Goal: Transaction & Acquisition: Purchase product/service

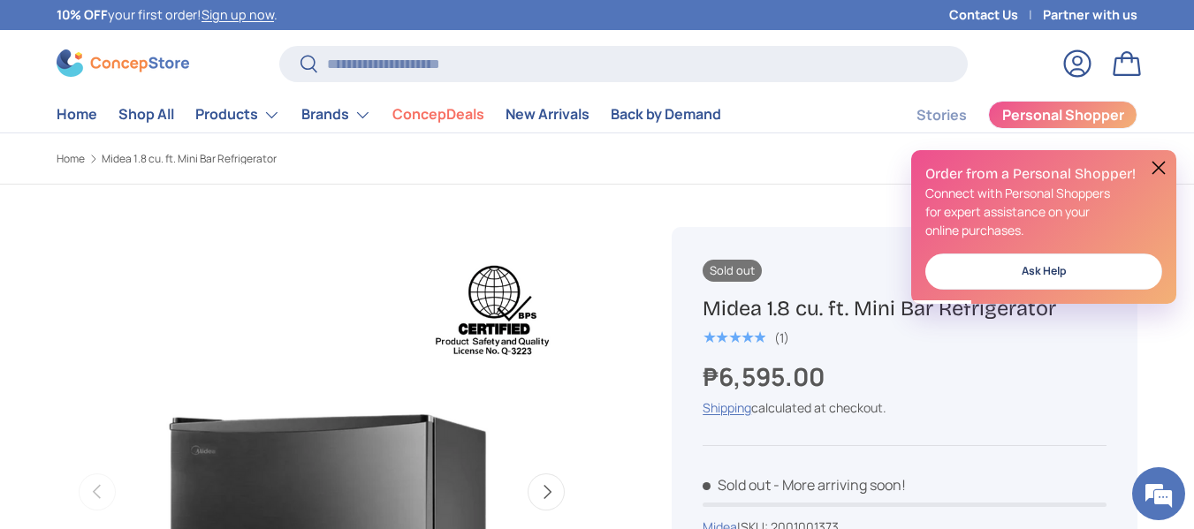
click at [974, 368] on div "₱6,595.00" at bounding box center [905, 376] width 404 height 37
click at [825, 279] on div "Sold out" at bounding box center [905, 272] width 404 height 25
click at [609, 246] on div "Previous Next Loading... Load image 1 in gallery view Load image 2 in gallery v…" at bounding box center [343, 533] width 573 height 696
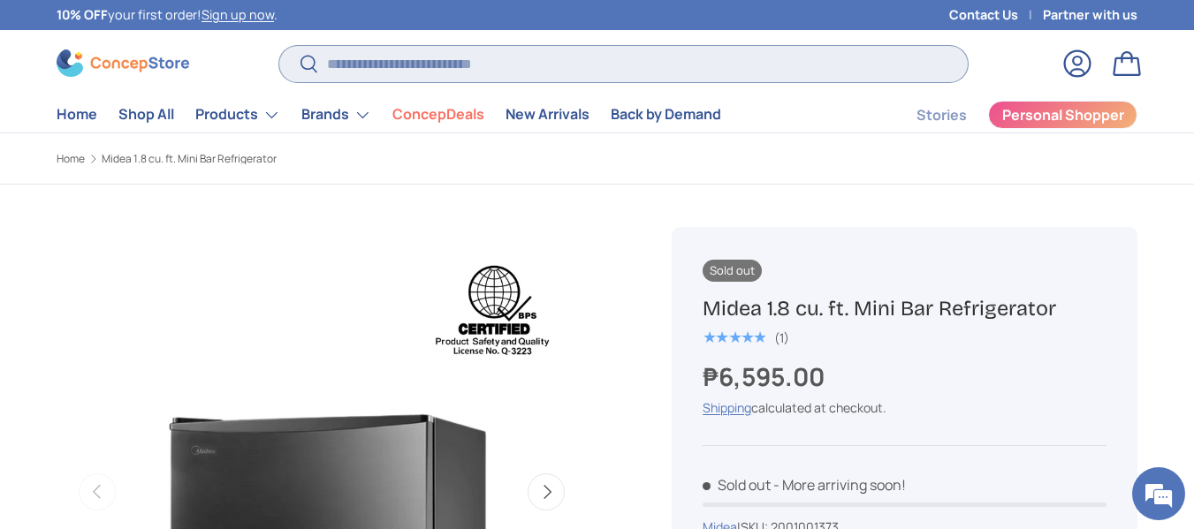
click at [354, 69] on input "Search" at bounding box center [623, 64] width 689 height 36
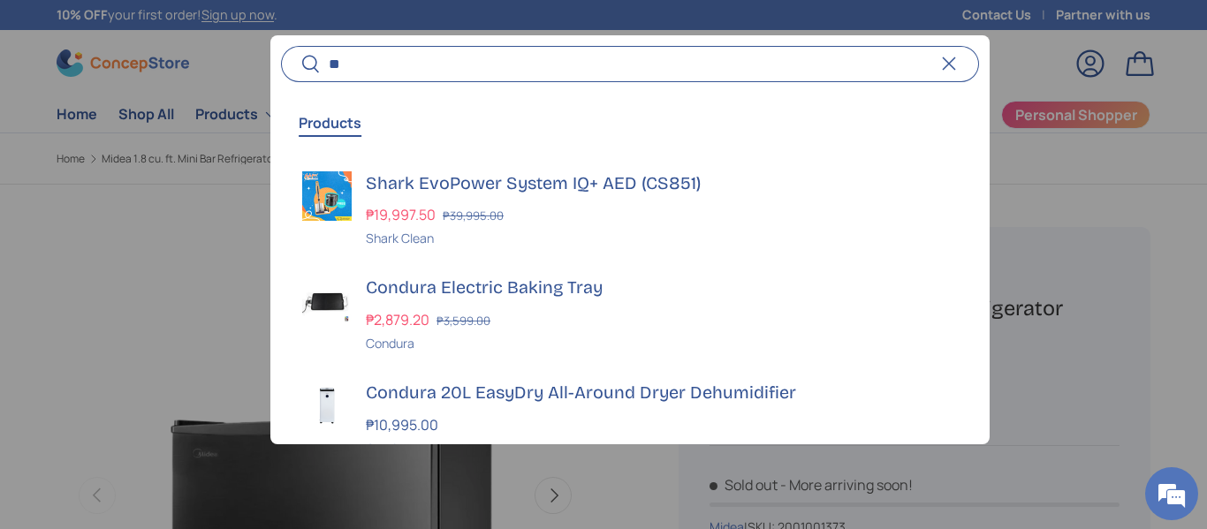
scroll to position [4139, 7139]
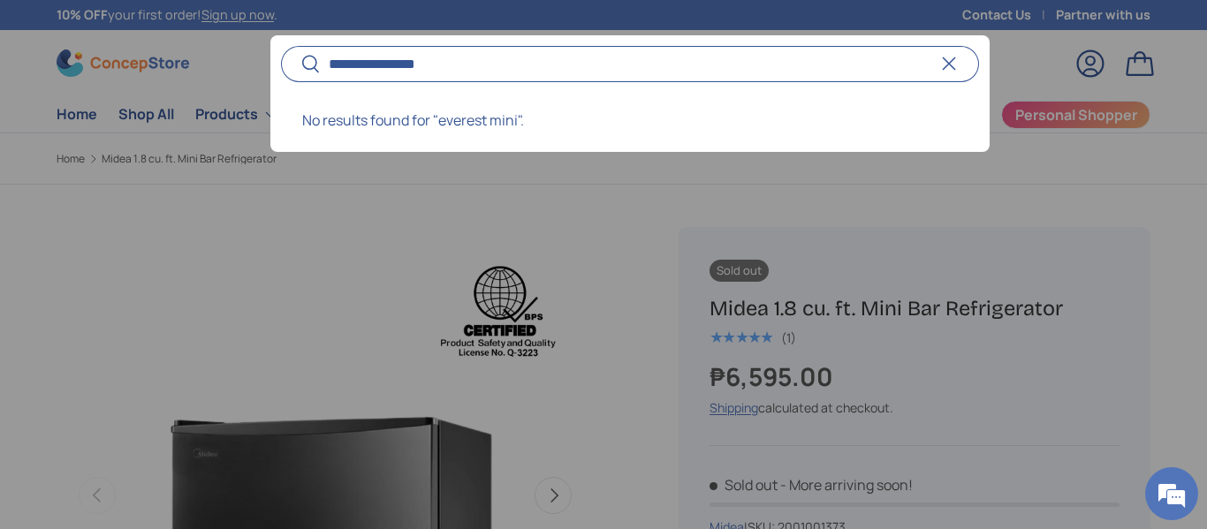
type input "**********"
click at [281, 44] on button "Search" at bounding box center [301, 65] width 40 height 42
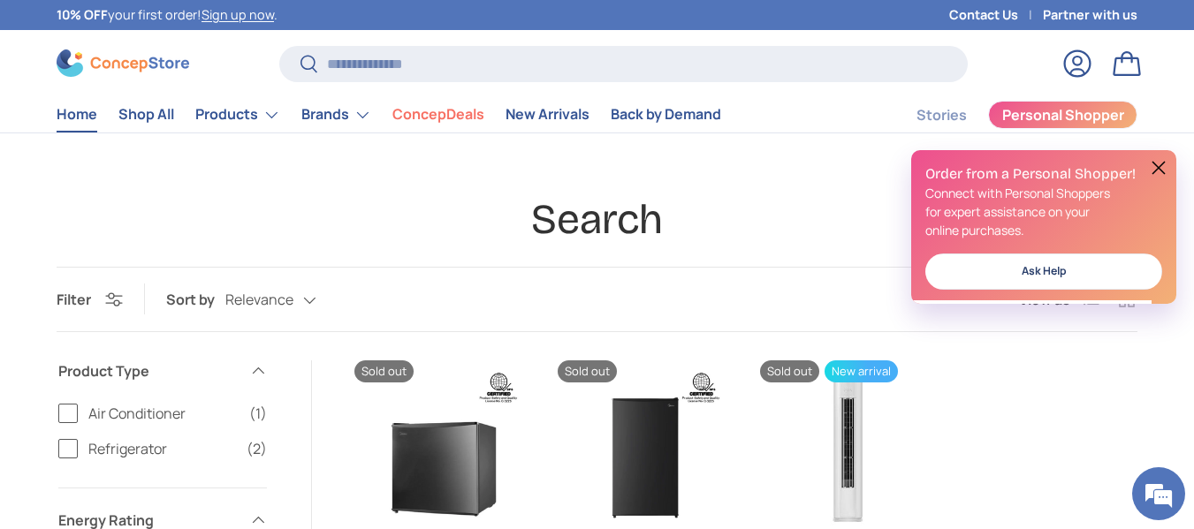
click at [77, 113] on link "Home" at bounding box center [77, 114] width 41 height 34
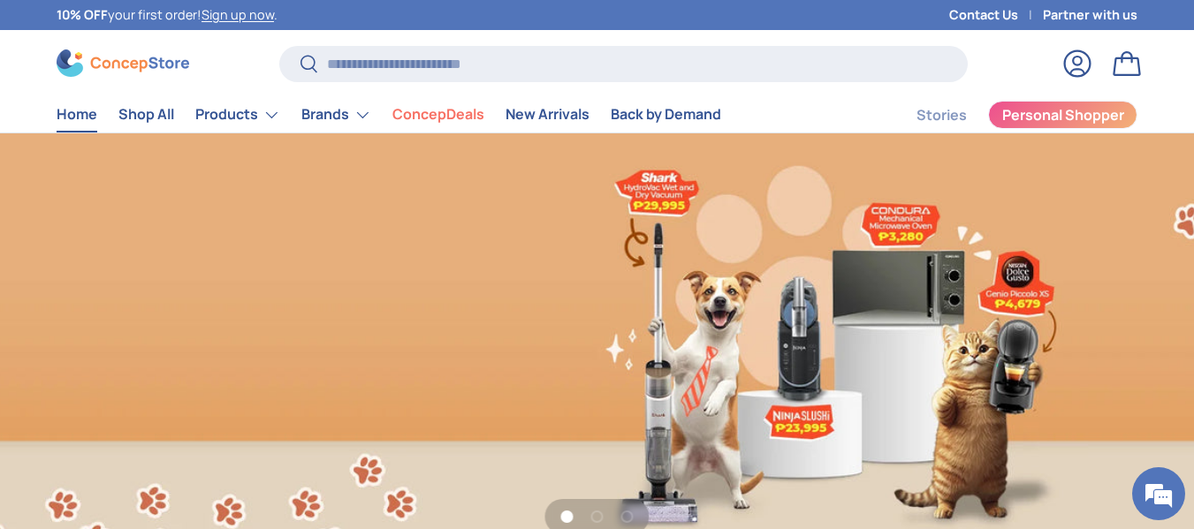
scroll to position [0, 1194]
